Goal: Transaction & Acquisition: Purchase product/service

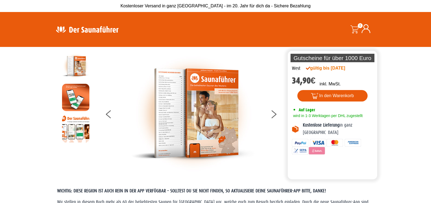
click at [171, 103] on img at bounding box center [192, 113] width 123 height 122
click at [175, 98] on img at bounding box center [192, 113] width 123 height 122
click at [78, 63] on img at bounding box center [75, 65] width 27 height 27
click at [176, 112] on img at bounding box center [192, 113] width 123 height 122
click at [177, 112] on img at bounding box center [192, 113] width 123 height 122
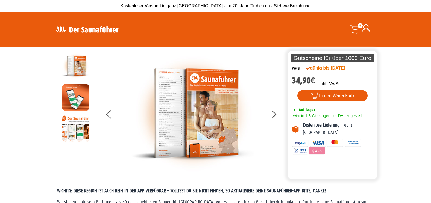
drag, startPoint x: 174, startPoint y: 112, endPoint x: 169, endPoint y: 101, distance: 11.9
click at [169, 101] on img at bounding box center [192, 113] width 123 height 122
click at [108, 113] on icon at bounding box center [108, 113] width 5 height 4
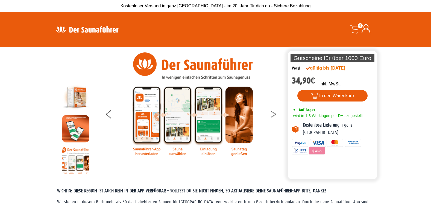
click at [275, 114] on icon at bounding box center [273, 113] width 5 height 4
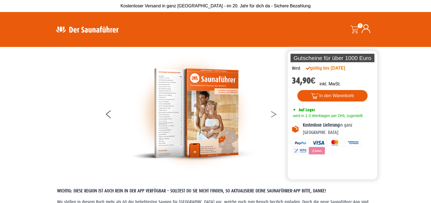
click at [273, 114] on button at bounding box center [277, 116] width 14 height 14
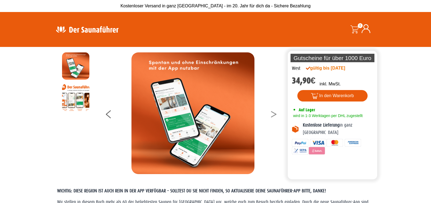
click at [272, 114] on button at bounding box center [277, 116] width 14 height 14
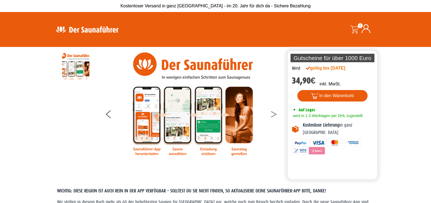
click at [272, 114] on button at bounding box center [277, 116] width 14 height 14
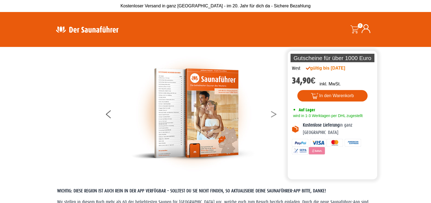
click at [271, 113] on button at bounding box center [277, 116] width 14 height 14
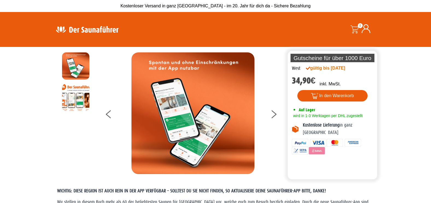
click at [269, 112] on div at bounding box center [192, 113] width 187 height 122
click at [275, 113] on icon at bounding box center [273, 113] width 5 height 4
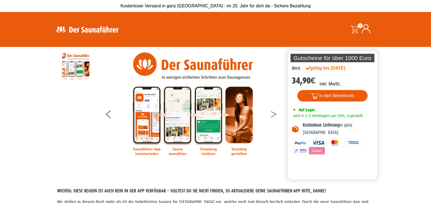
click at [273, 115] on button at bounding box center [277, 116] width 14 height 14
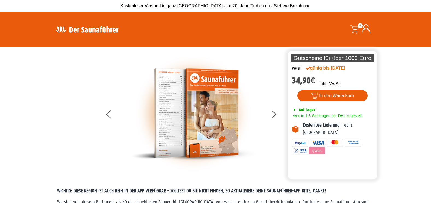
click at [163, 78] on img at bounding box center [192, 113] width 123 height 122
click at [176, 99] on img at bounding box center [192, 113] width 123 height 122
click at [176, 100] on img at bounding box center [192, 113] width 123 height 122
click at [327, 95] on button "In den Warenkorb" at bounding box center [332, 95] width 70 height 11
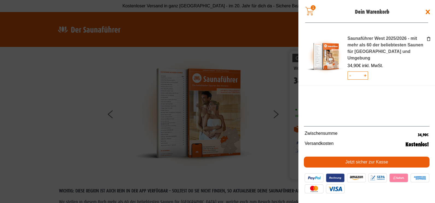
click at [260, 60] on span at bounding box center [217, 101] width 435 height 203
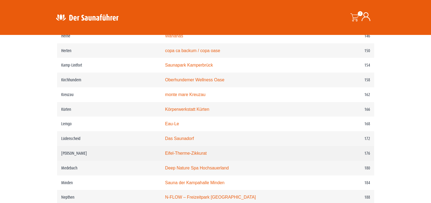
scroll to position [820, 0]
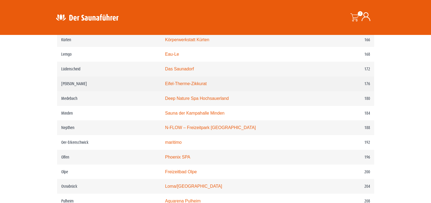
click at [184, 86] on link "Eifel-Therme-Zikkurat" at bounding box center [186, 83] width 42 height 5
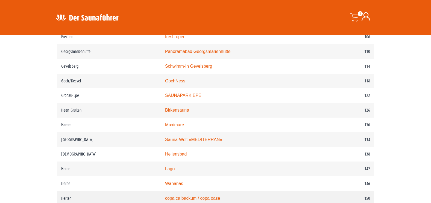
scroll to position [601, 0]
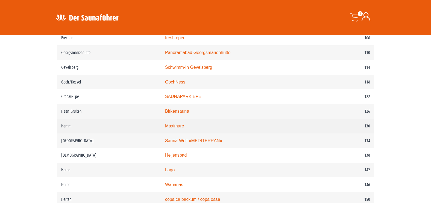
click at [87, 132] on td "Hamm" at bounding box center [109, 126] width 104 height 15
click at [183, 128] on link "Maximare" at bounding box center [174, 126] width 19 height 5
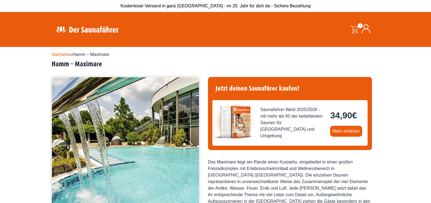
click at [357, 26] on span at bounding box center [354, 29] width 8 height 8
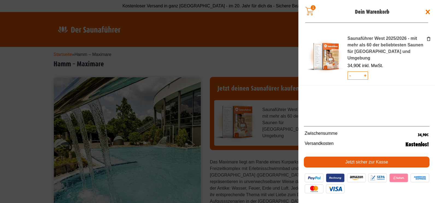
click at [363, 162] on link "Jetzt sicher zur Kasse" at bounding box center [367, 162] width 126 height 11
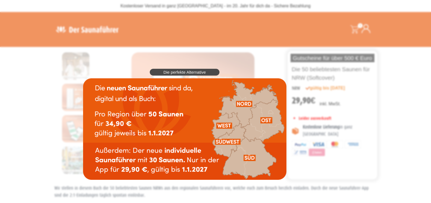
click at [225, 142] on img at bounding box center [184, 129] width 203 height 102
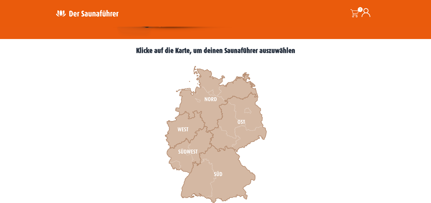
scroll to position [137, 0]
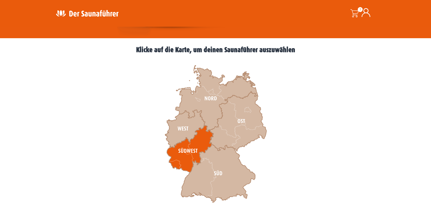
click at [191, 148] on icon at bounding box center [190, 149] width 46 height 47
